Goal: Find specific page/section: Find specific page/section

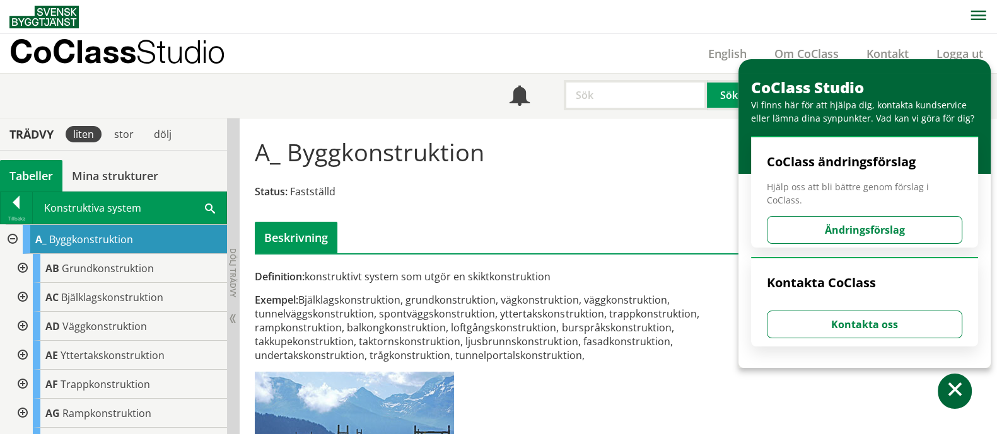
click at [599, 102] on input "text" at bounding box center [635, 95] width 143 height 30
click at [953, 402] on button at bounding box center [955, 391] width 34 height 35
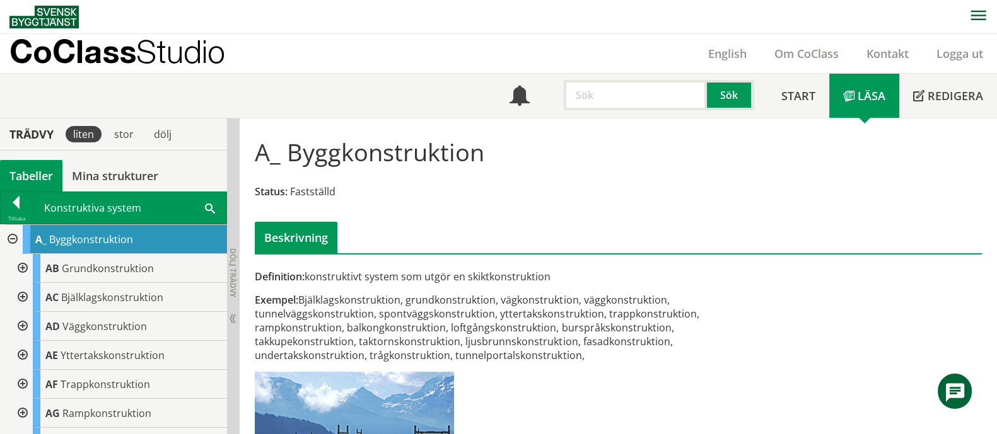
click at [628, 104] on input "text" at bounding box center [635, 95] width 143 height 30
type input "dörr"
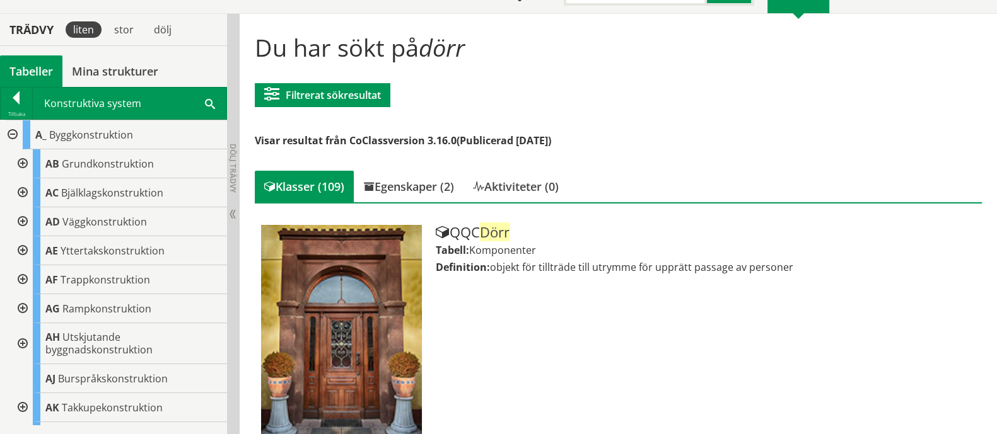
scroll to position [157, 0]
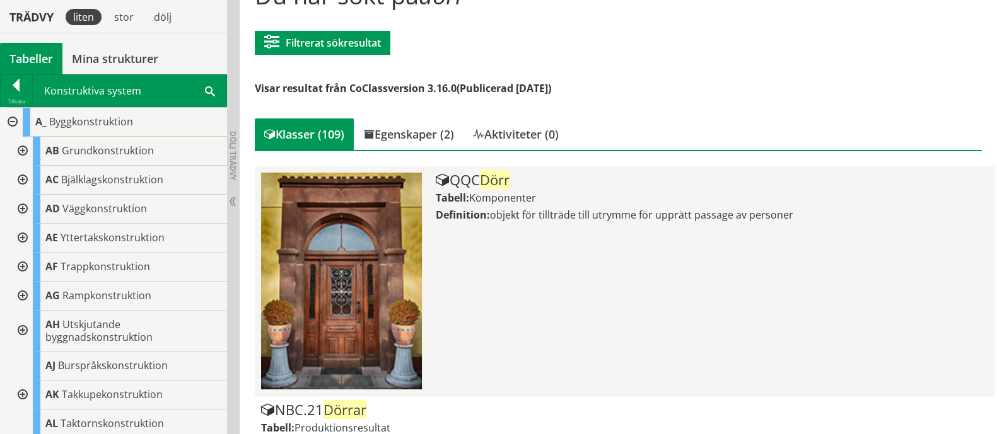
click at [552, 213] on span "objekt för tillträde till utrymme för upprätt passage av personer" at bounding box center [641, 215] width 303 height 14
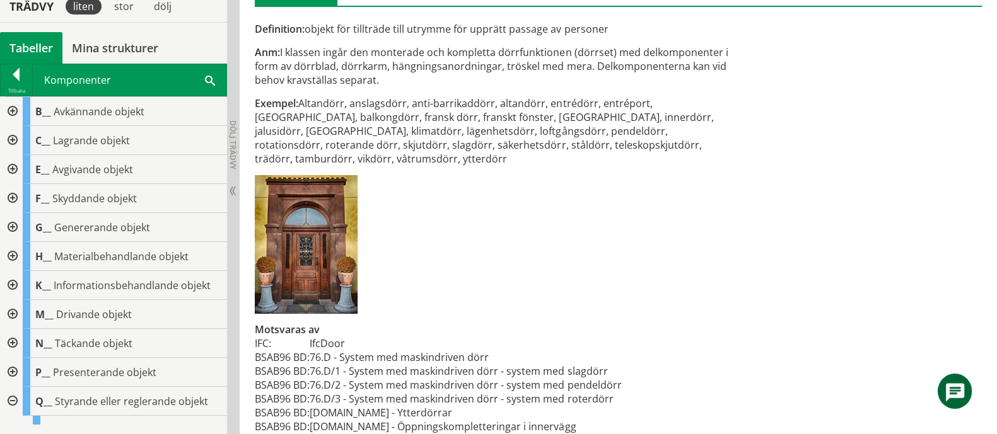
scroll to position [267, 0]
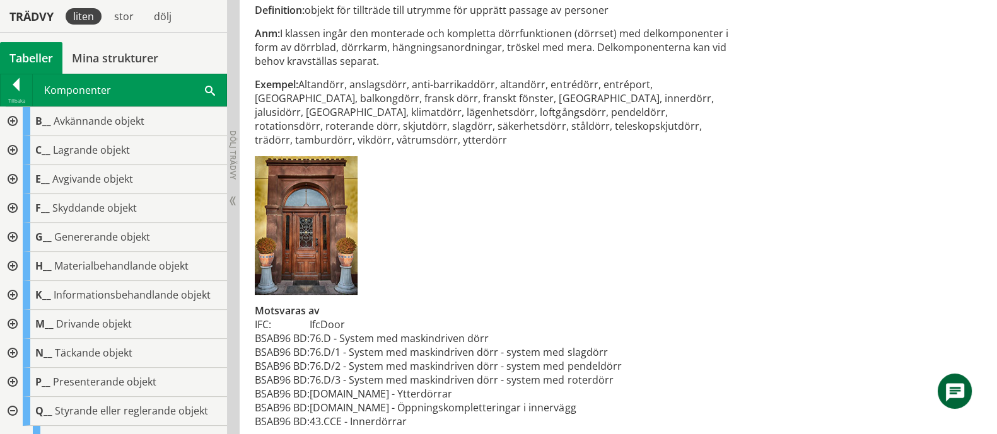
drag, startPoint x: 293, startPoint y: 410, endPoint x: 362, endPoint y: 411, distance: 68.7
click at [362, 415] on tr "BSAB96 BD: 43.CCE - Innerdörrar" at bounding box center [438, 422] width 366 height 14
